Goal: Information Seeking & Learning: Learn about a topic

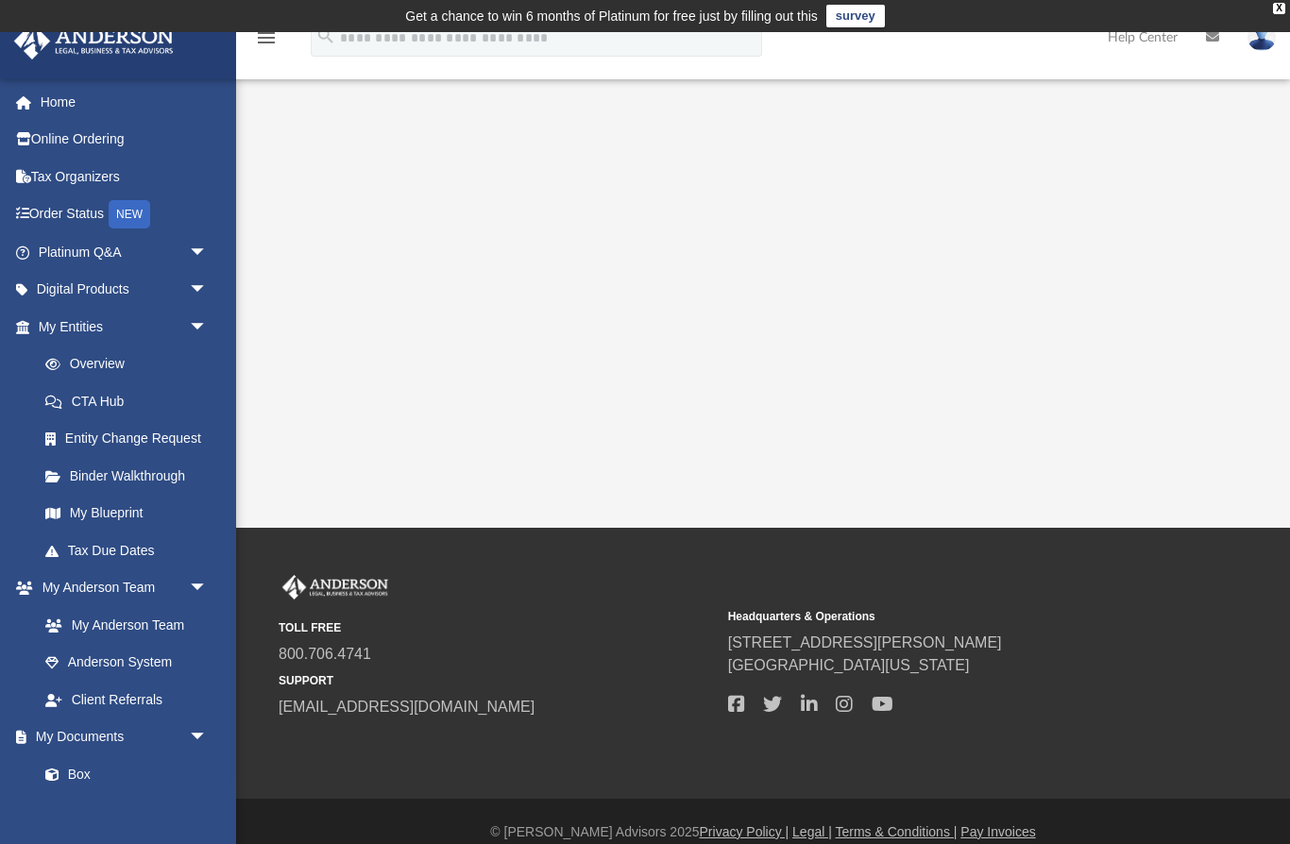
click at [50, 106] on link "Home" at bounding box center [124, 102] width 223 height 38
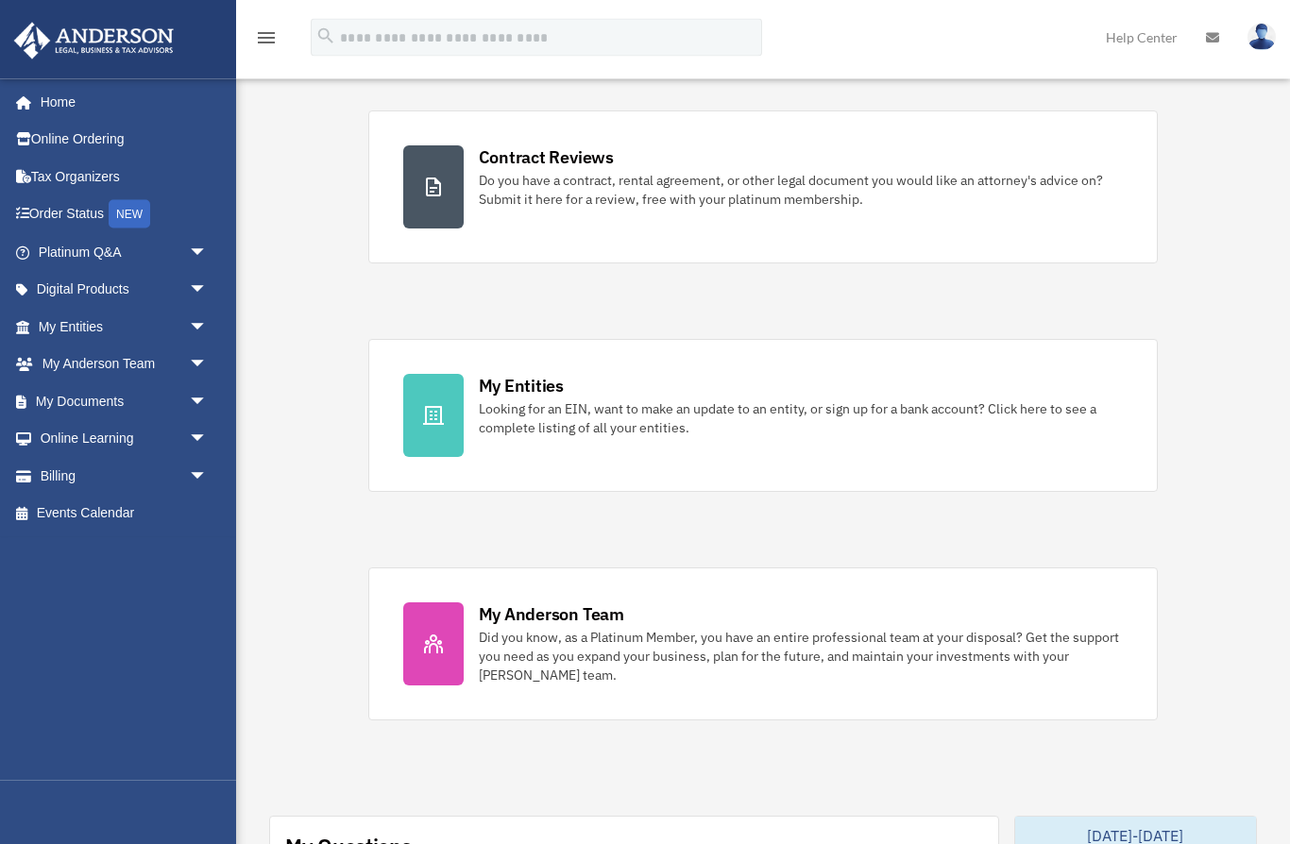
scroll to position [373, 0]
click at [576, 612] on div "My Anderson Team" at bounding box center [551, 615] width 145 height 24
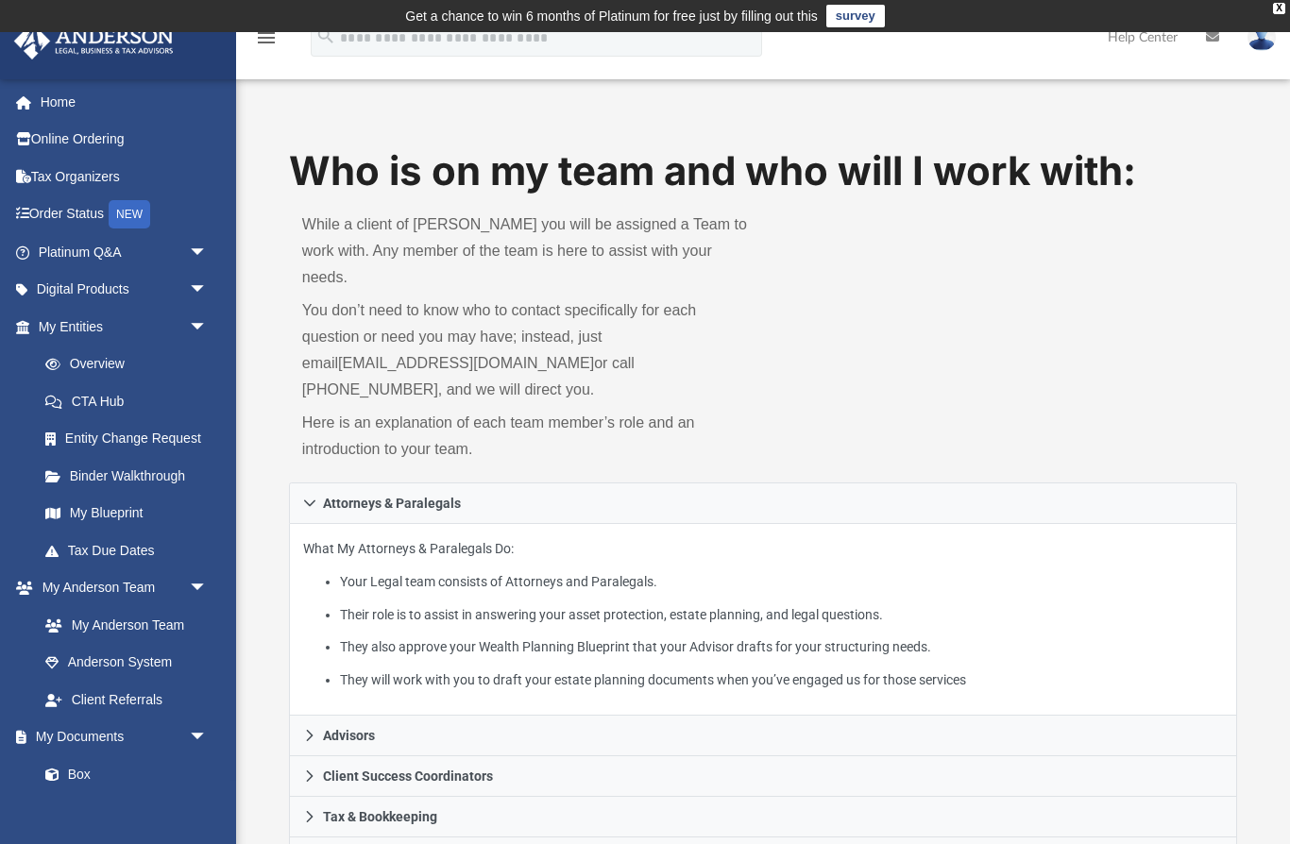
click at [88, 250] on link "Platinum Q&A arrow_drop_down" at bounding box center [124, 252] width 223 height 38
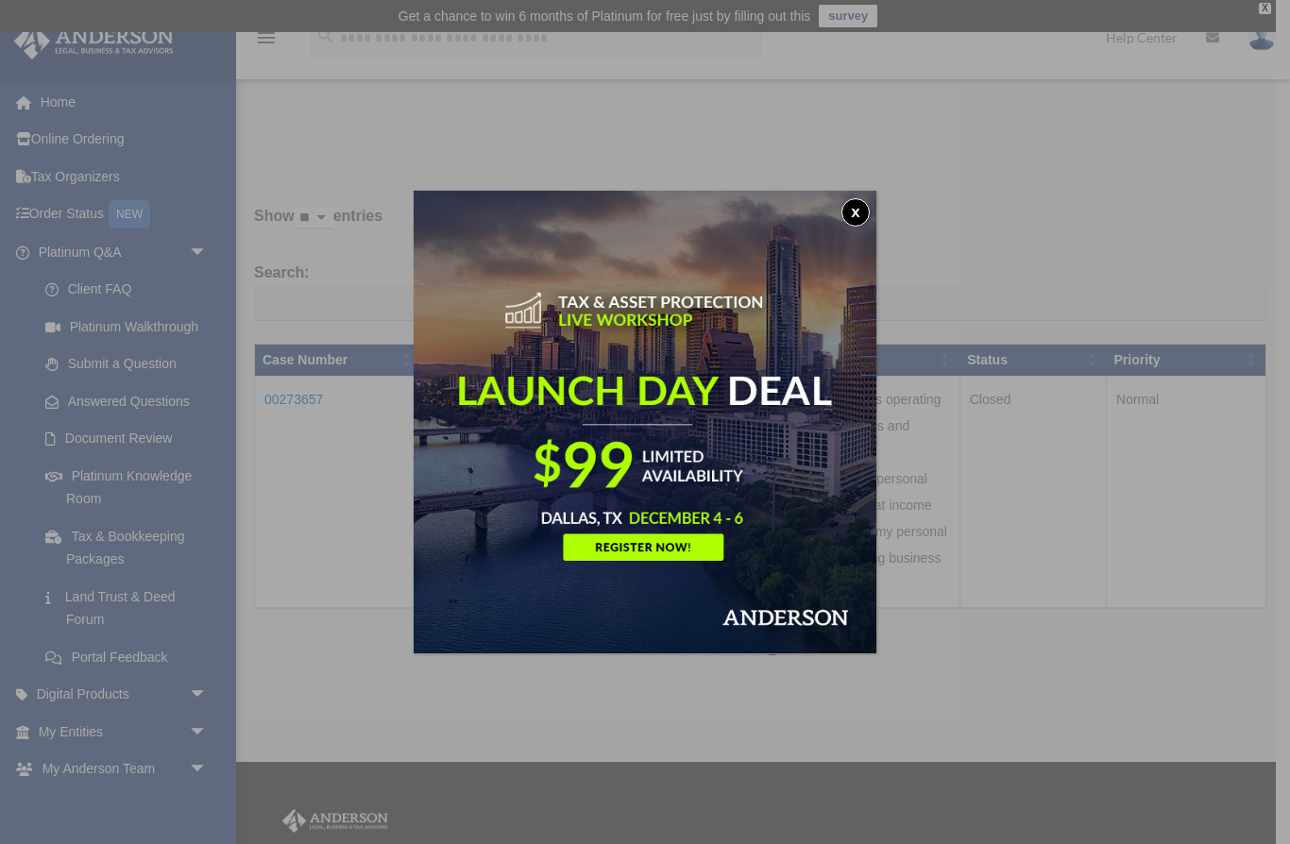
click at [865, 213] on button "x" at bounding box center [856, 212] width 28 height 28
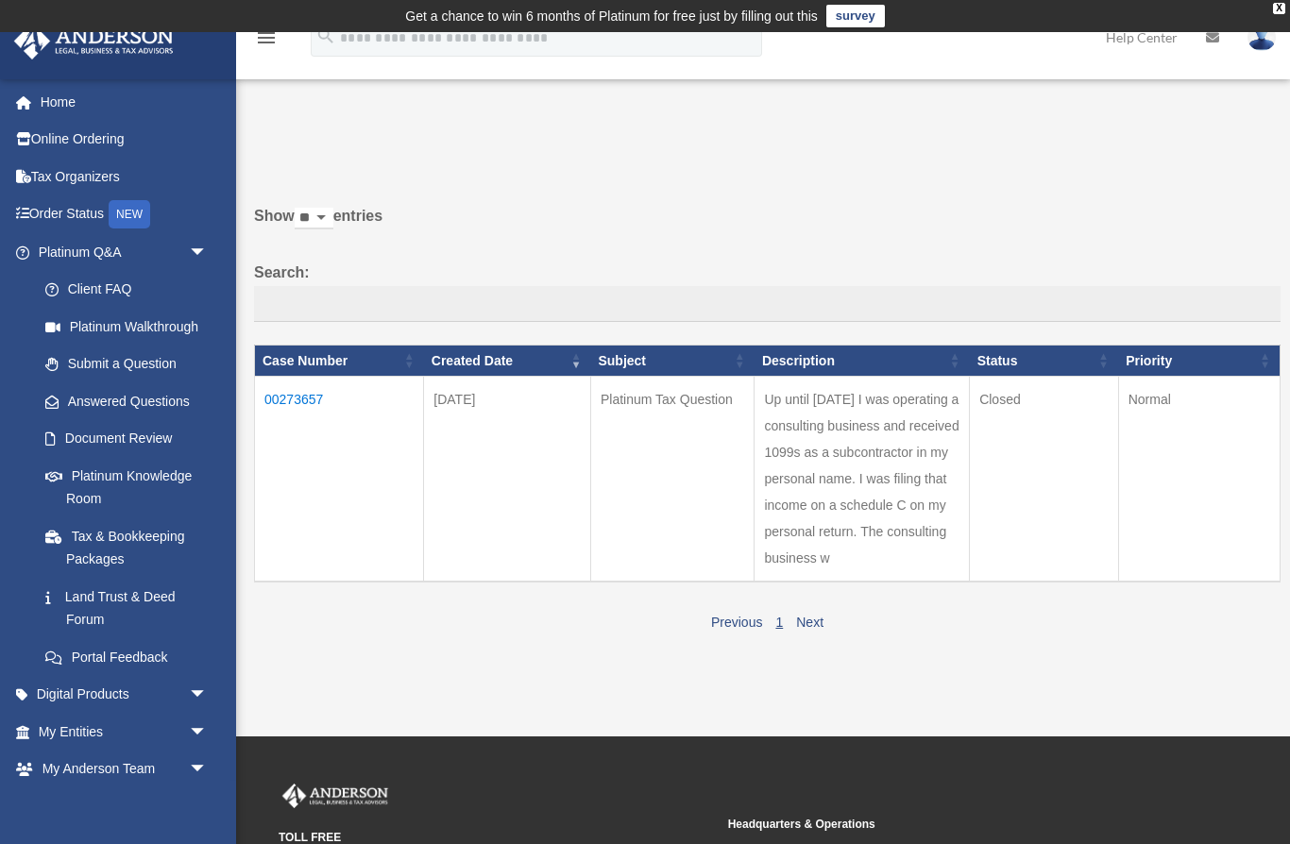
click at [111, 475] on link "Platinum Knowledge Room" at bounding box center [126, 487] width 200 height 60
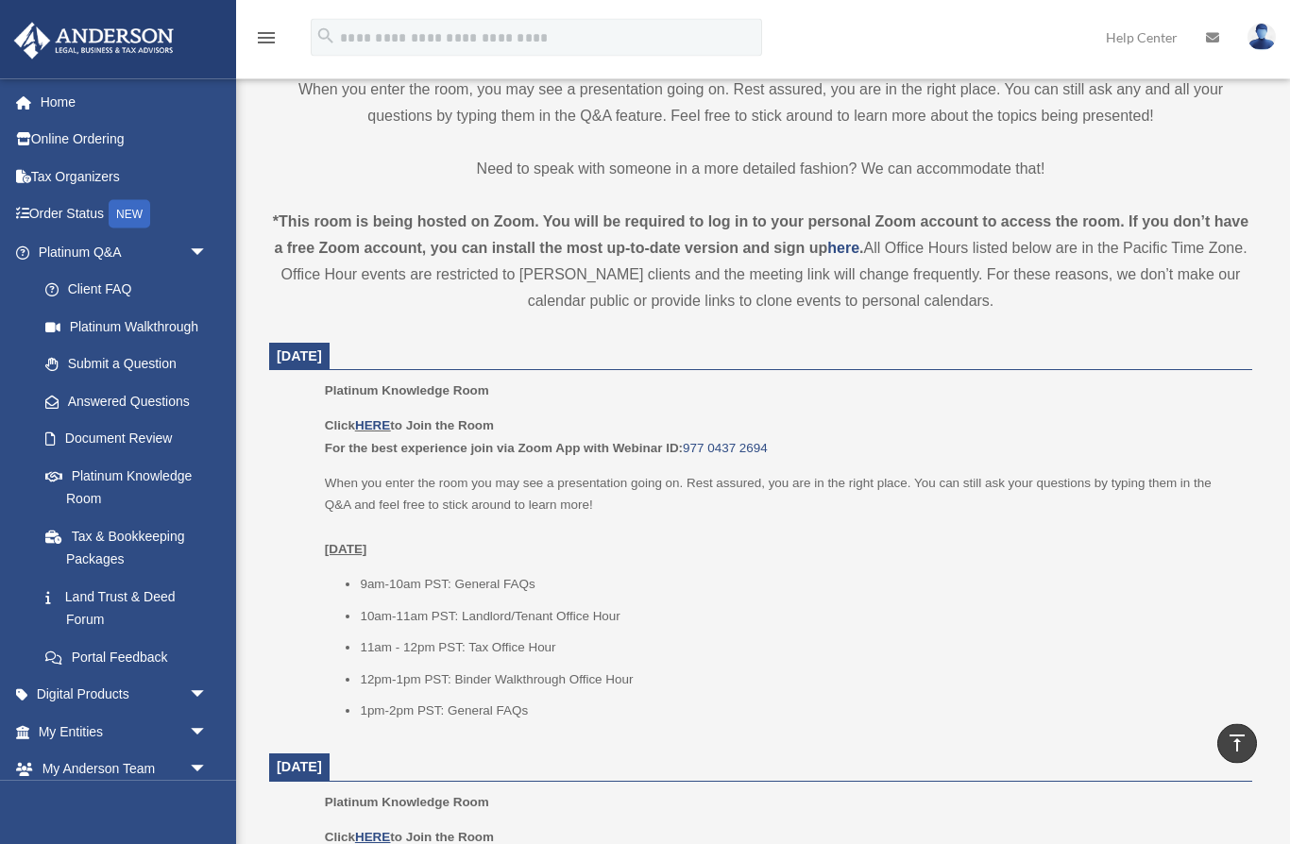
scroll to position [561, 0]
click at [383, 418] on link "HERE" at bounding box center [372, 425] width 35 height 14
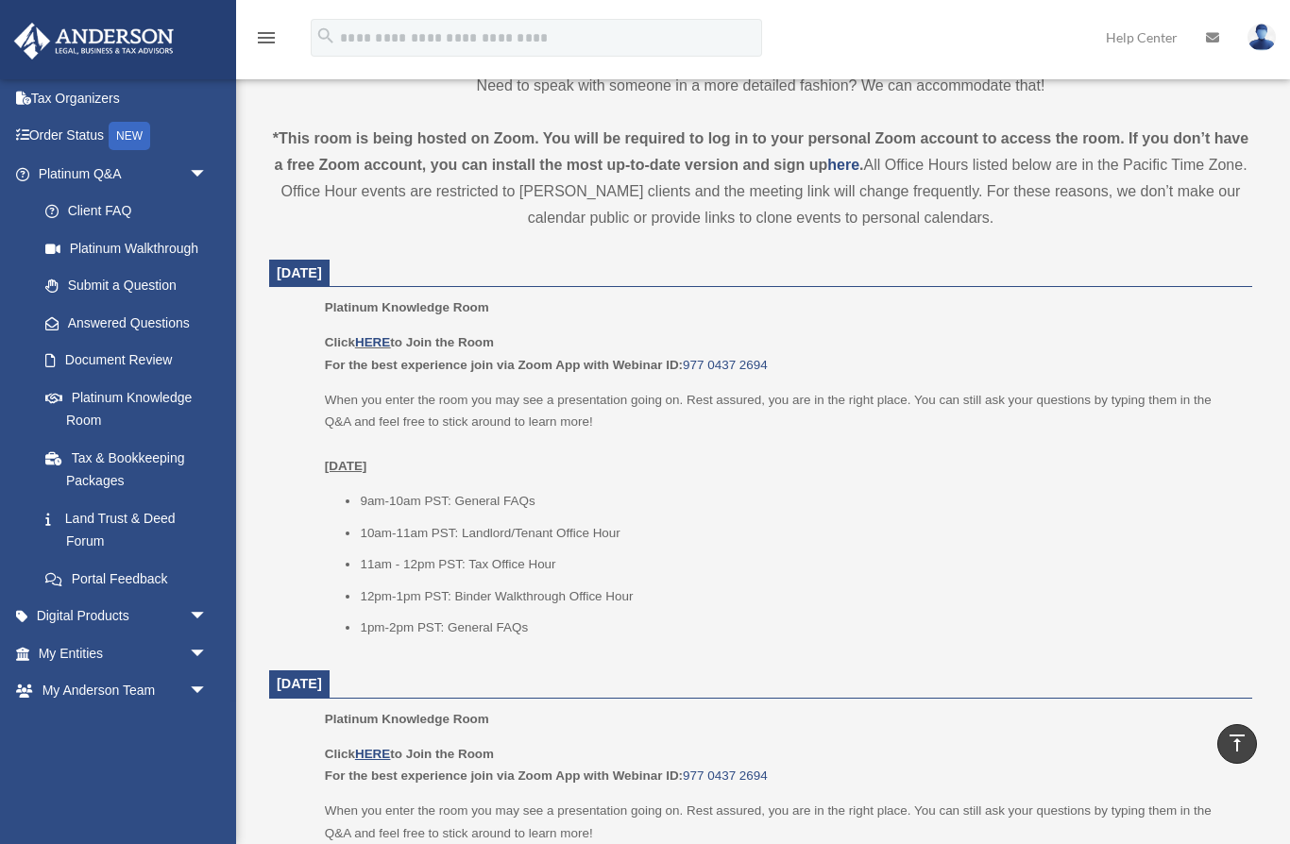
scroll to position [925, 0]
